Goal: Navigation & Orientation: Find specific page/section

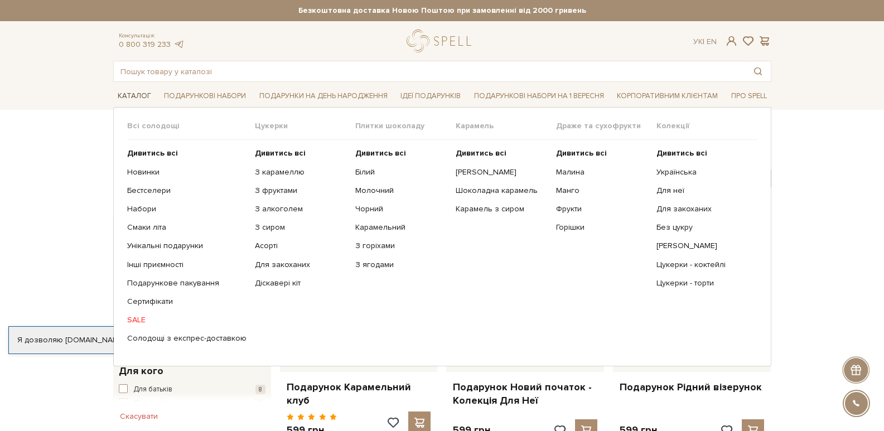
click at [125, 91] on link "Каталог" at bounding box center [134, 96] width 42 height 17
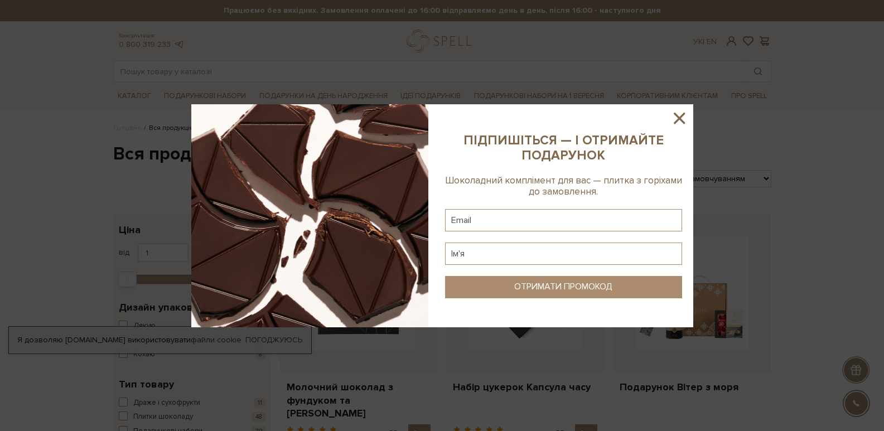
click at [679, 123] on icon at bounding box center [679, 118] width 19 height 19
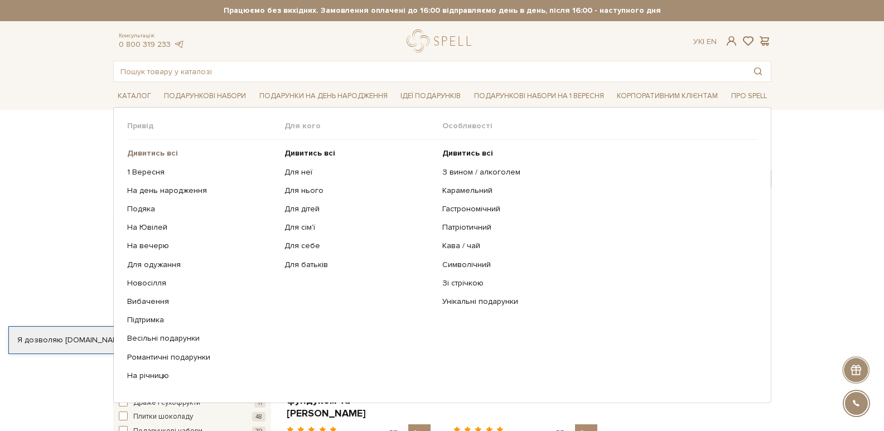
click at [160, 153] on b "Дивитись всі" at bounding box center [152, 152] width 51 height 9
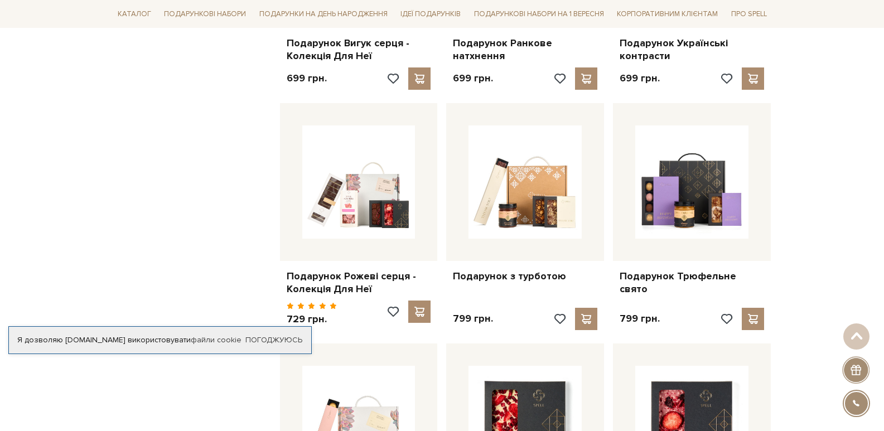
scroll to position [1004, 0]
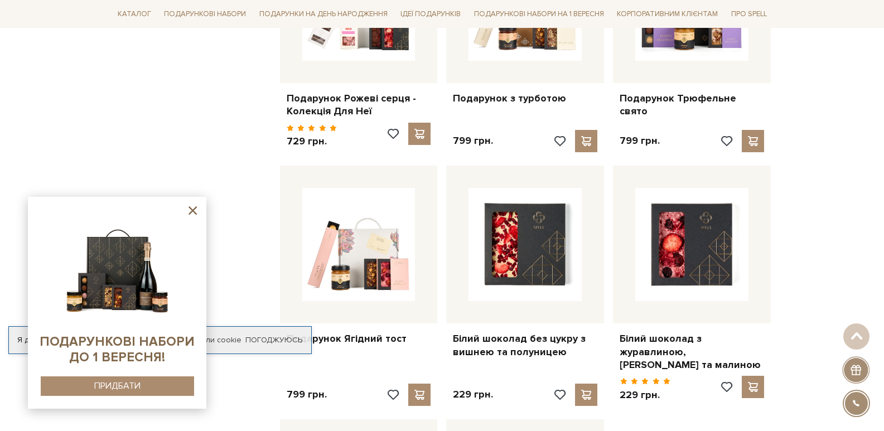
click at [195, 210] on icon at bounding box center [193, 210] width 8 height 8
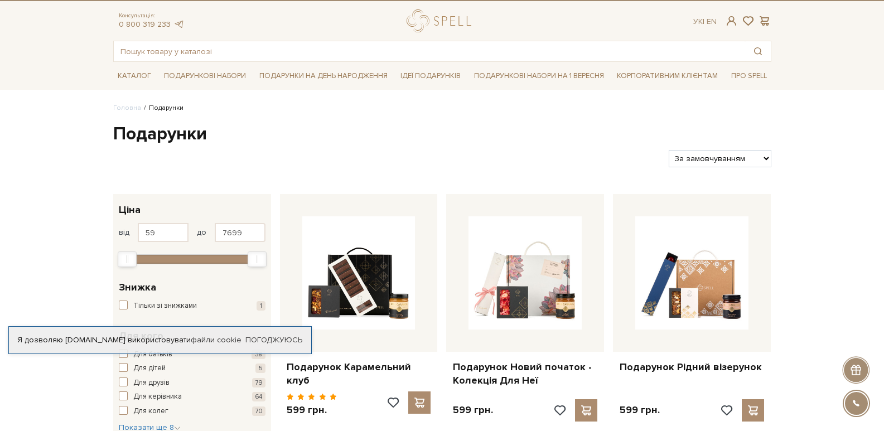
scroll to position [0, 0]
